Goal: Task Accomplishment & Management: Use online tool/utility

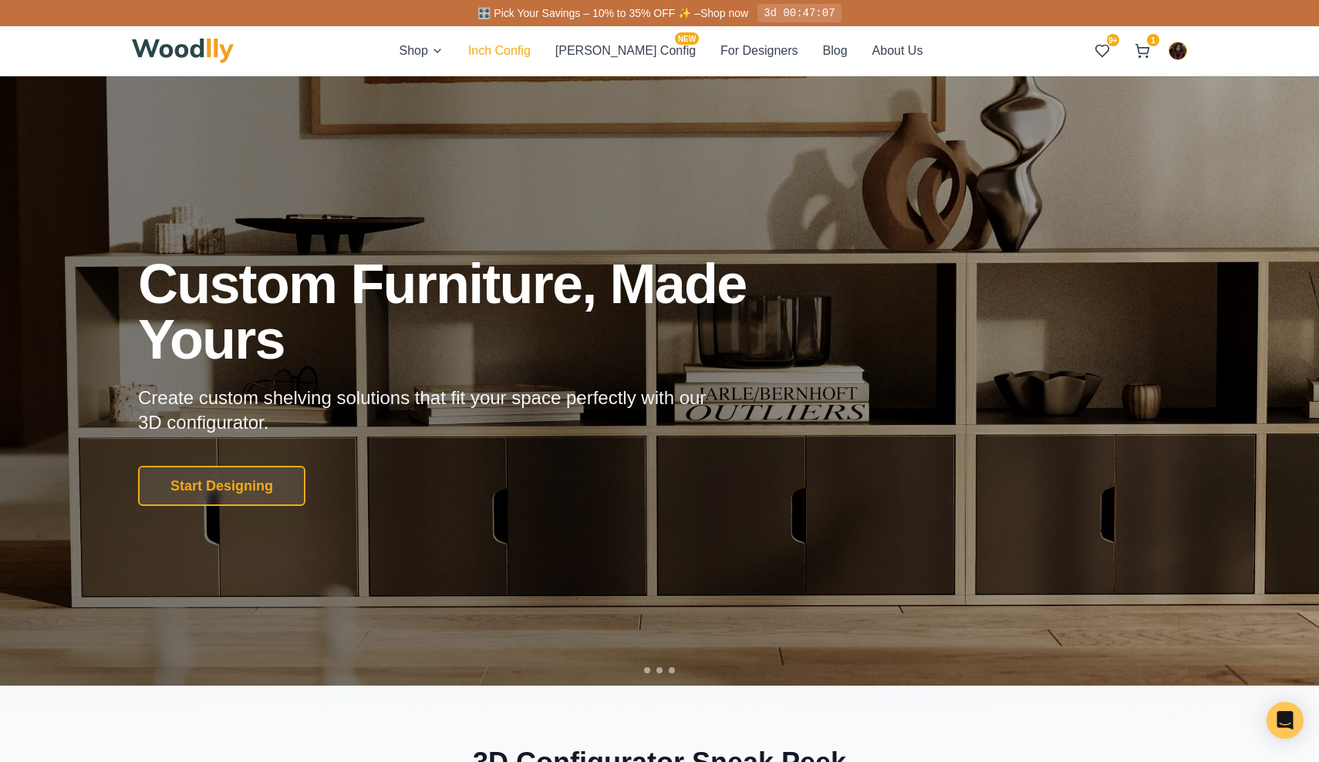
click at [531, 50] on button "Inch Config" at bounding box center [499, 51] width 62 height 19
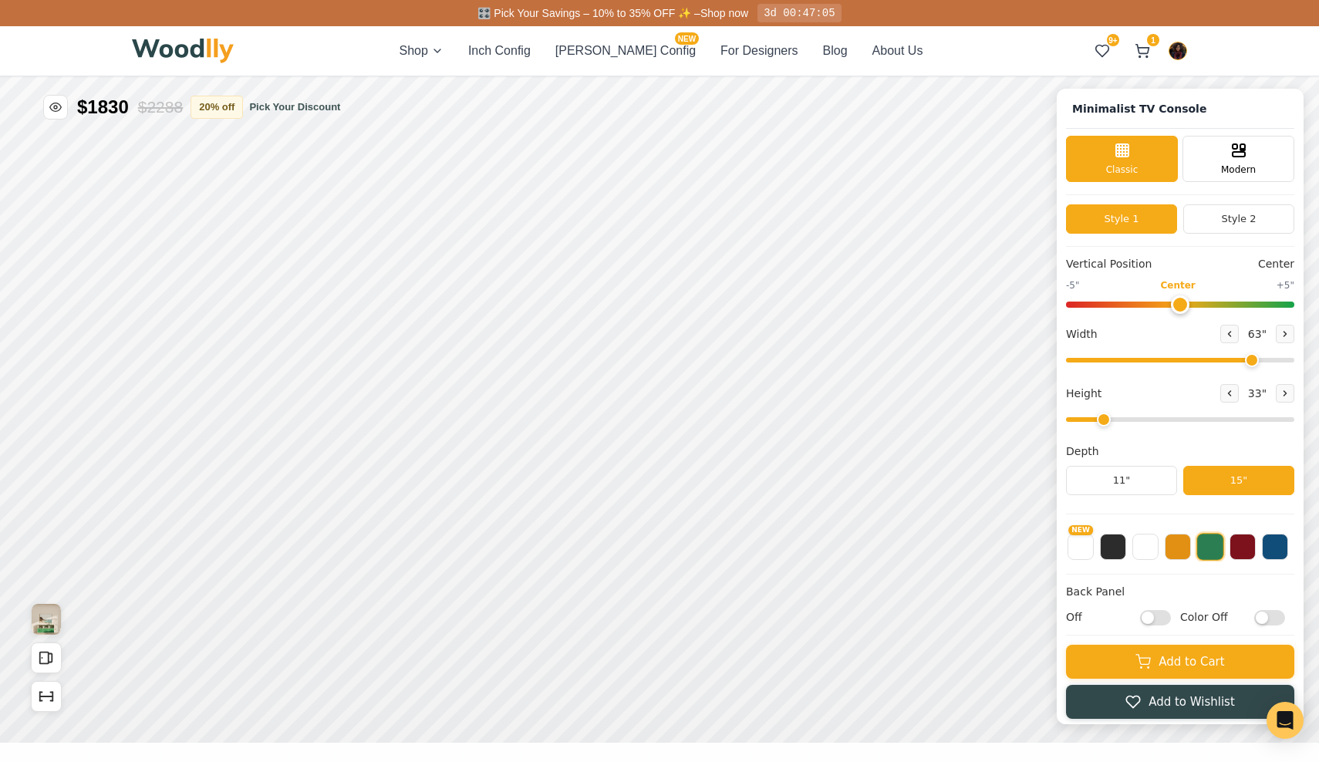
type input "63"
type input "2"
type input "63"
type input "2"
type input "63"
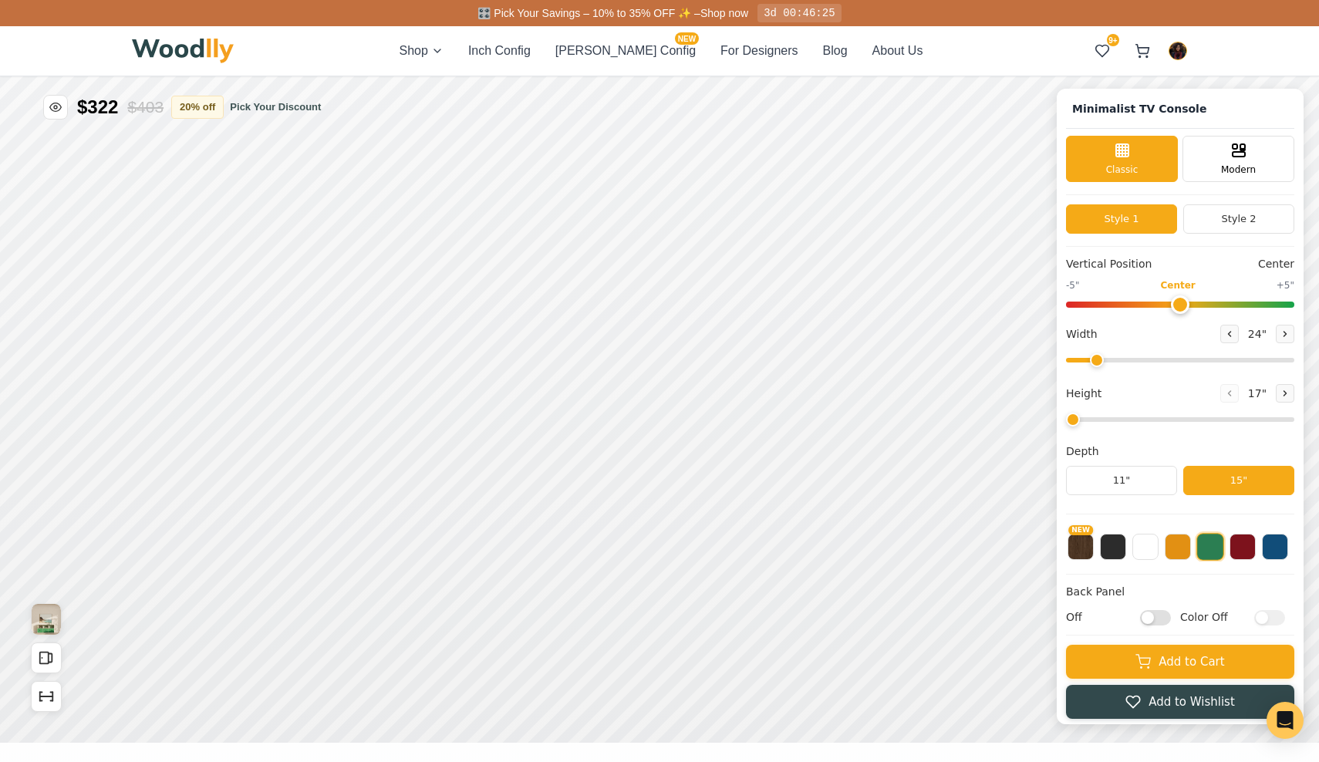
type input "2"
